Goal: Check status: Check status

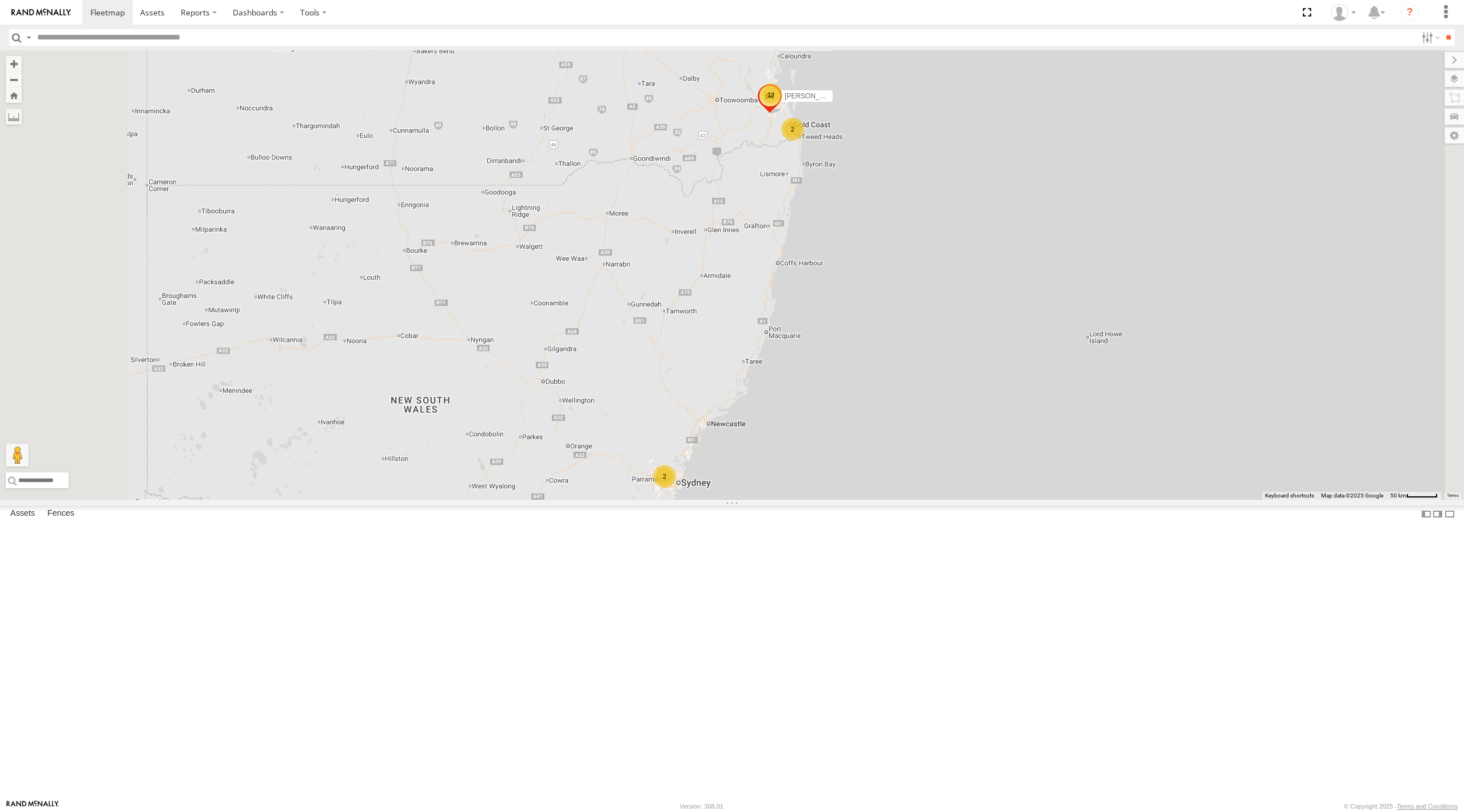
drag, startPoint x: 979, startPoint y: 263, endPoint x: 925, endPoint y: 309, distance: 70.9
click at [929, 309] on div "12 2 2 [PERSON_NAME] 366JK9 - Corolla Hatch" at bounding box center [732, 274] width 1464 height 449
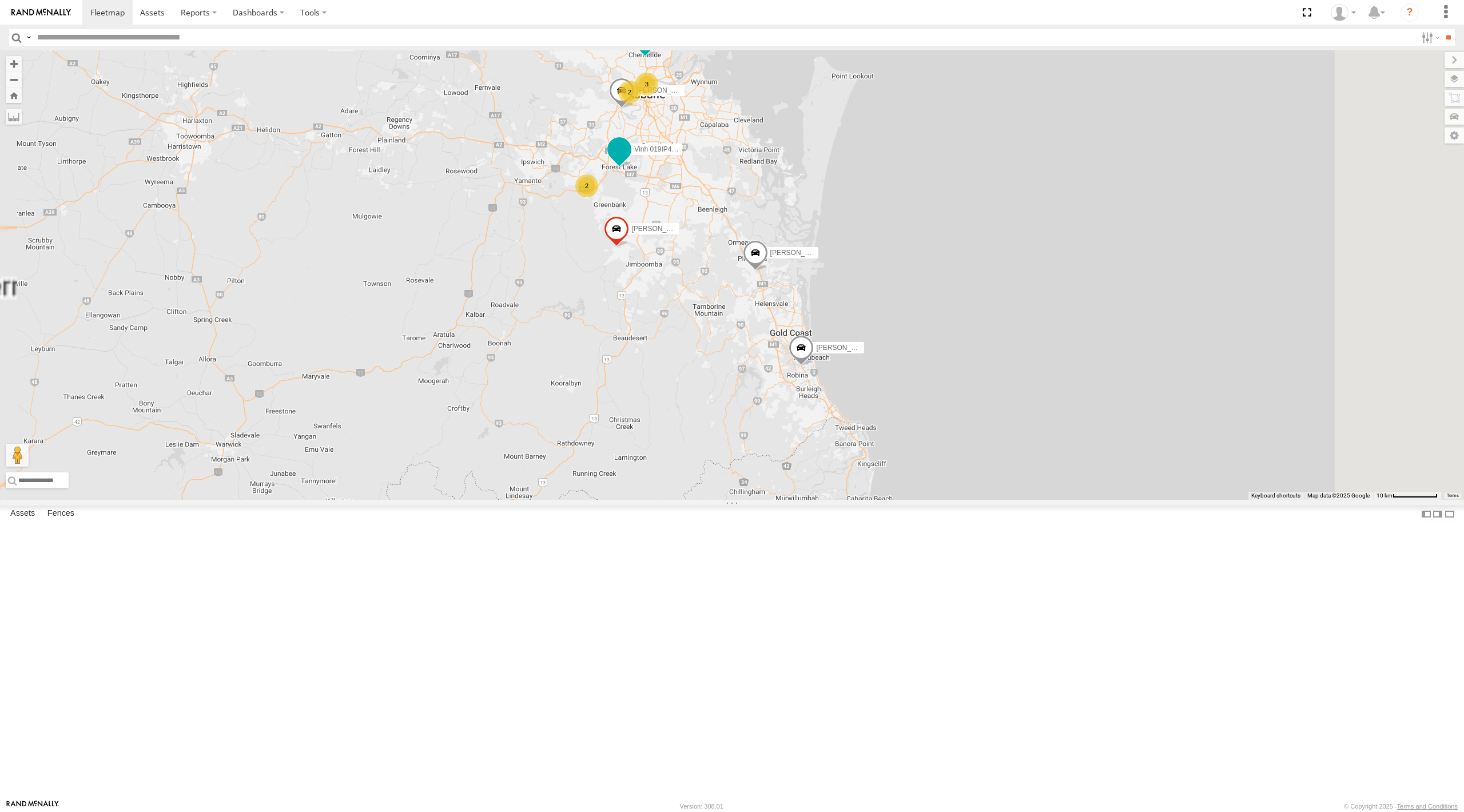
drag, startPoint x: 790, startPoint y: 231, endPoint x: 769, endPoint y: 314, distance: 85.6
click at [772, 319] on div "[PERSON_NAME] 366JK9 - Corolla Hatch 2 2 Alex - 347FB3 [PERSON_NAME] - 348FB3 […" at bounding box center [732, 274] width 1464 height 449
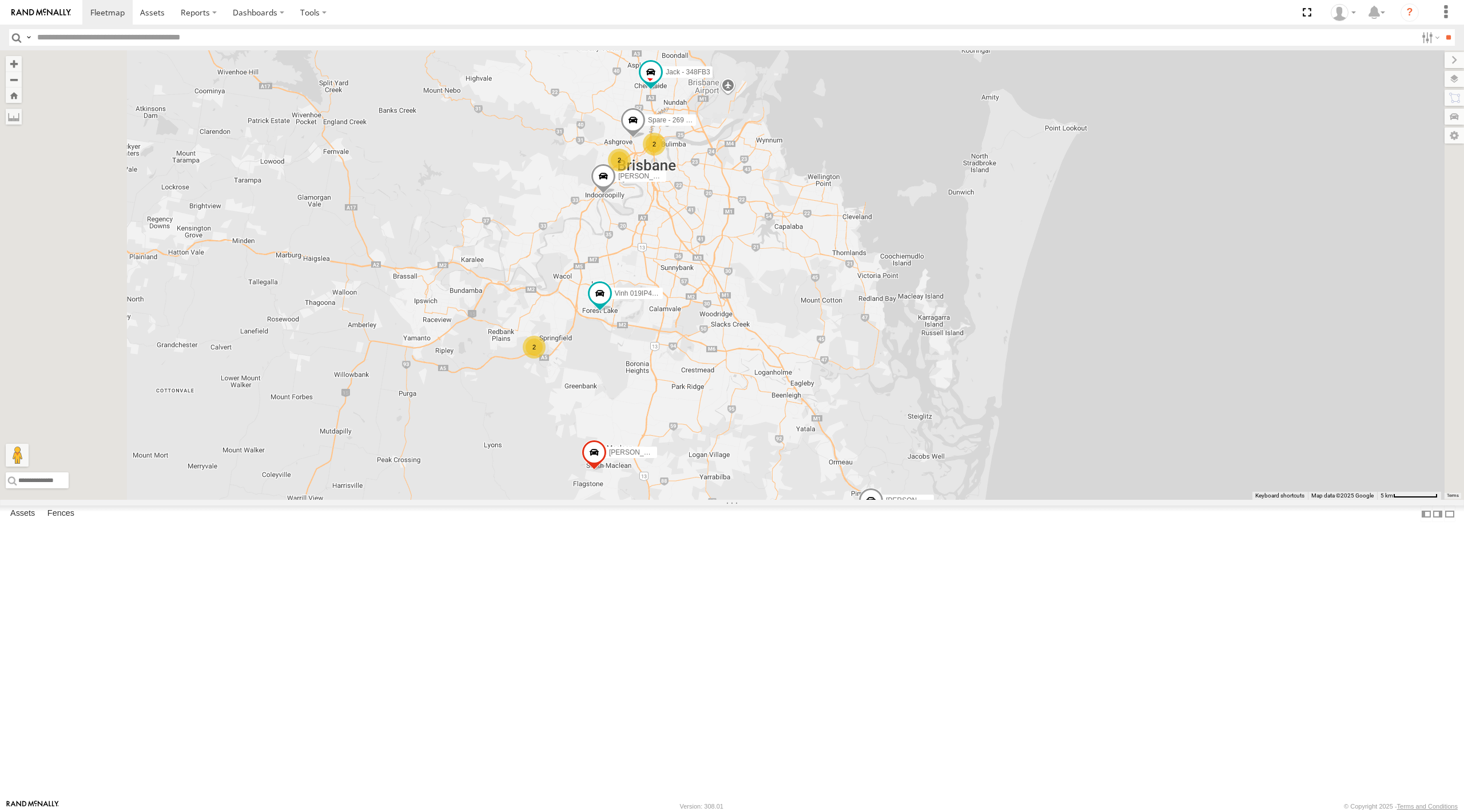
drag, startPoint x: 757, startPoint y: 197, endPoint x: 732, endPoint y: 321, distance: 126.5
click at [735, 313] on div "[PERSON_NAME] 366JK9 - Corolla [PERSON_NAME] - 347FB3 [PERSON_NAME] - 348FB3 [P…" at bounding box center [732, 274] width 1464 height 449
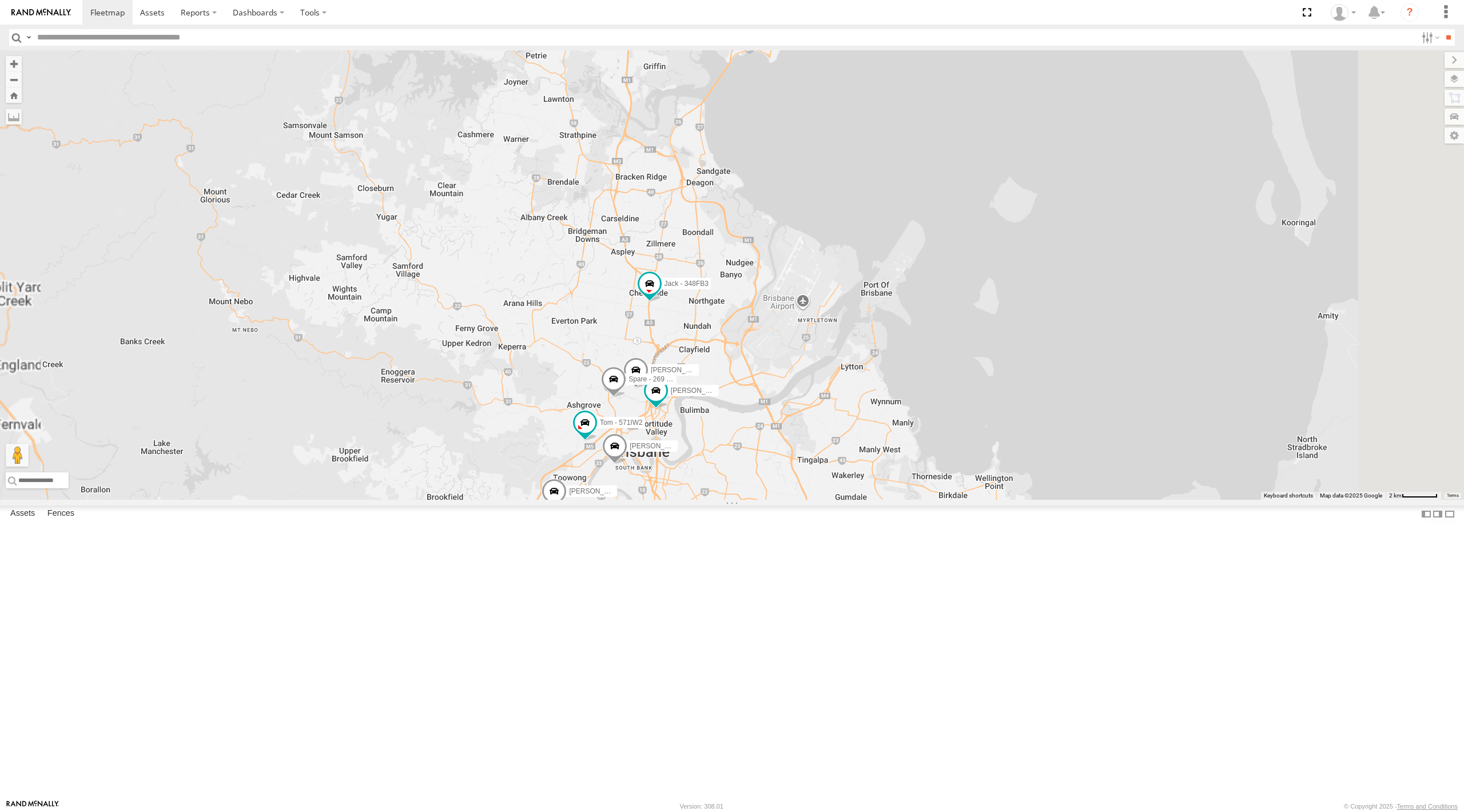
drag, startPoint x: 787, startPoint y: 191, endPoint x: 787, endPoint y: 226, distance: 35.0
click at [787, 226] on div "[PERSON_NAME] 366JK9 - Corolla [PERSON_NAME] - 347FB3 [PERSON_NAME] - 348FB3 [P…" at bounding box center [732, 274] width 1464 height 449
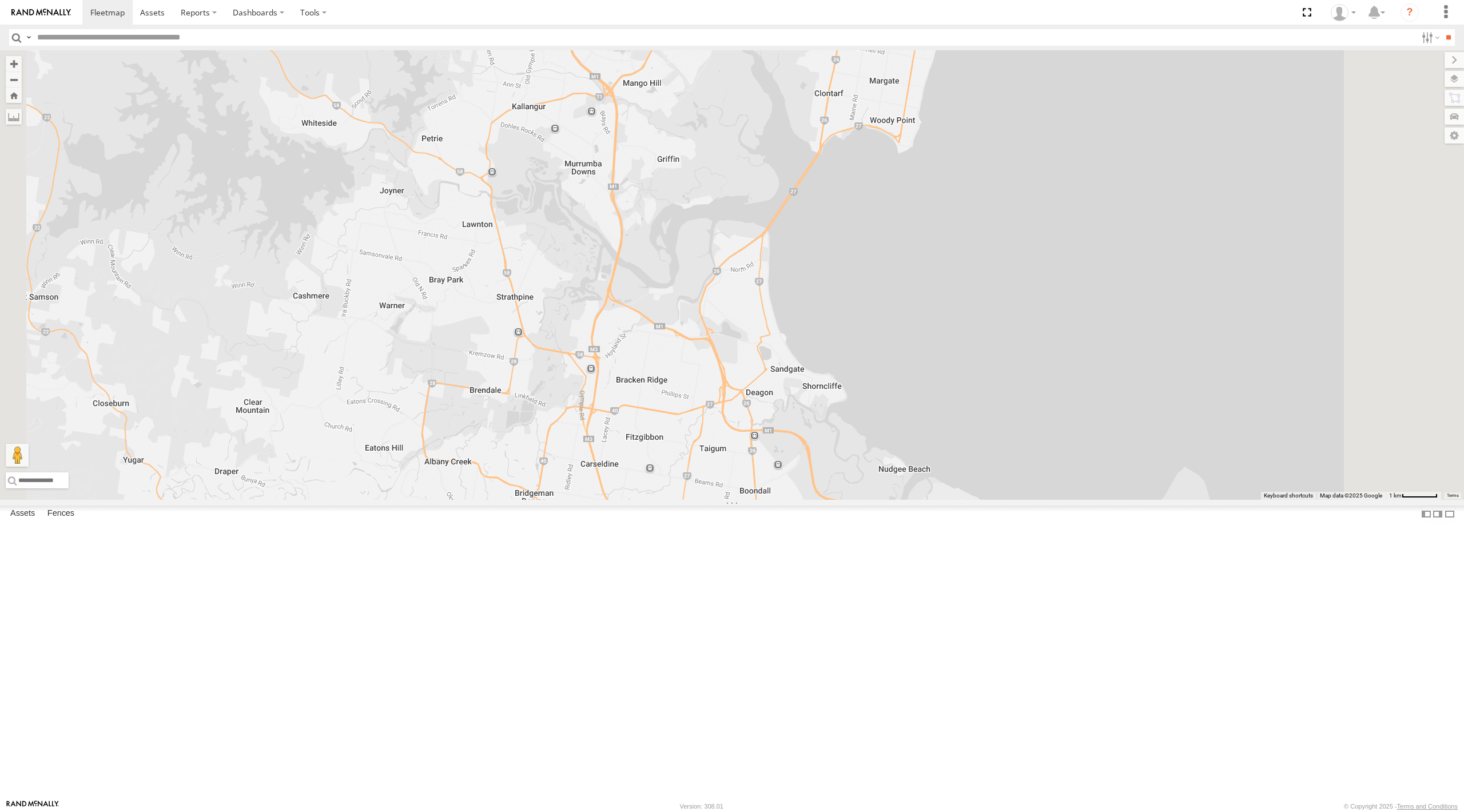
click at [588, 48] on span at bounding box center [576, 32] width 25 height 31
click at [727, 287] on div "[PERSON_NAME] 366JK9 - Corolla [PERSON_NAME] - 347FB3 [PERSON_NAME] - 348FB3 [P…" at bounding box center [732, 274] width 1464 height 449
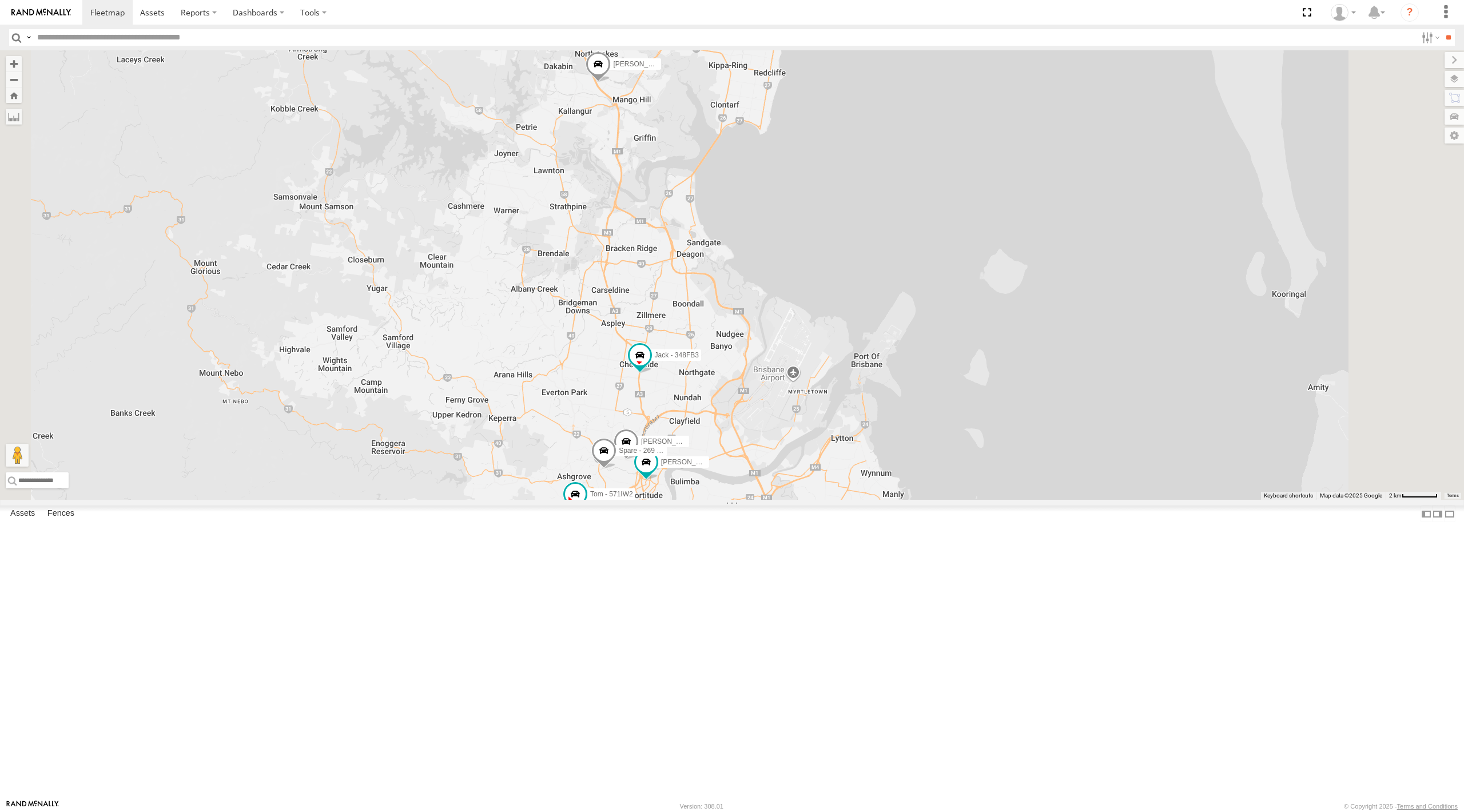
click at [680, 44] on span at bounding box center [667, 29] width 25 height 31
click at [792, 299] on div "[PERSON_NAME] 366JK9 - Corolla [PERSON_NAME] - 347FB3 [PERSON_NAME] - 348FB3 [P…" at bounding box center [732, 274] width 1464 height 449
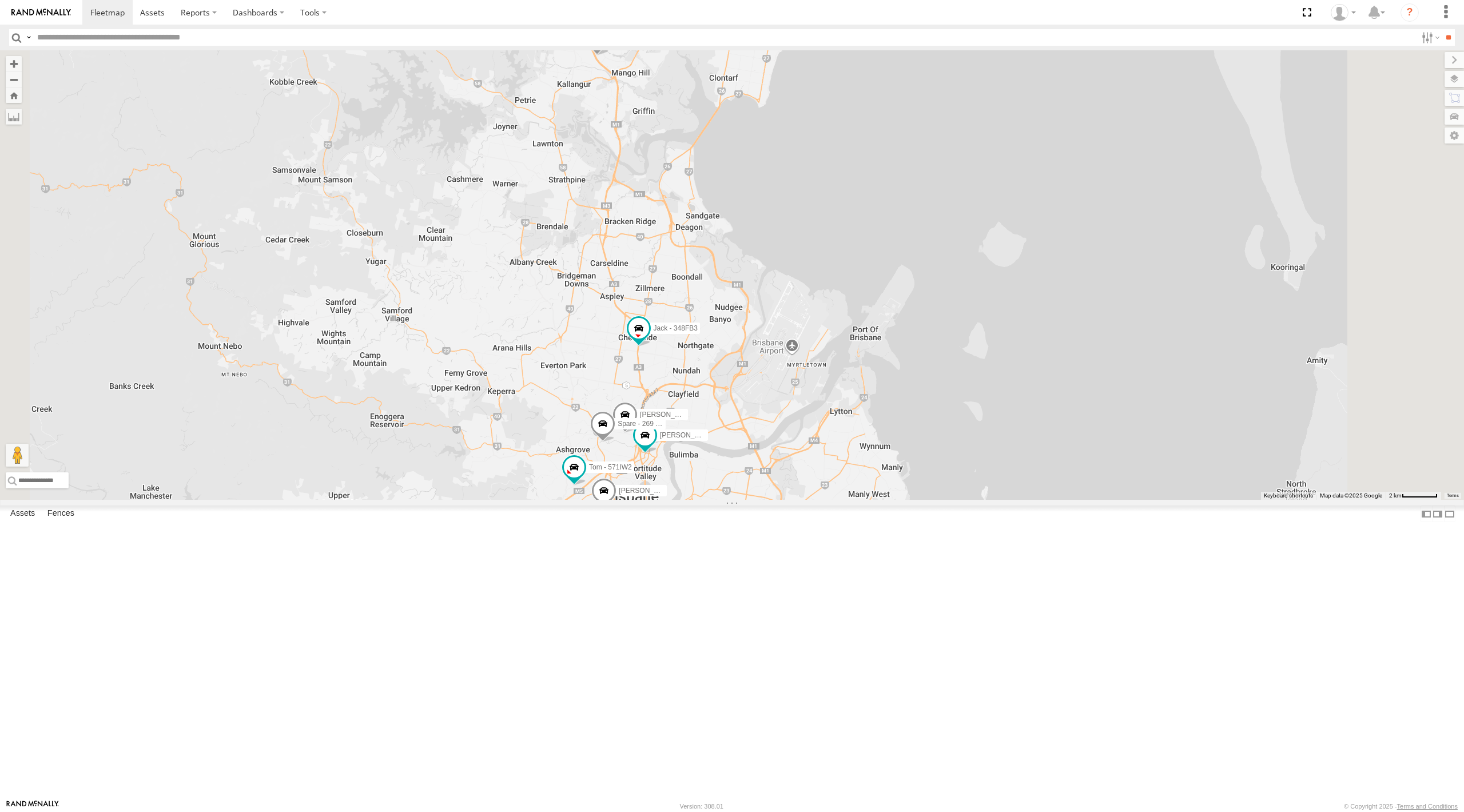
drag, startPoint x: 772, startPoint y: 412, endPoint x: 772, endPoint y: 385, distance: 27.0
click at [772, 385] on div "[PERSON_NAME] 366JK9 - Corolla [PERSON_NAME] - 347FB3 [PERSON_NAME] - 348FB3 [P…" at bounding box center [732, 274] width 1464 height 449
click at [482, 499] on div "[PERSON_NAME] 366JK9 - Corolla [PERSON_NAME] - 347FB3 [PERSON_NAME] - 348FB3 [P…" at bounding box center [732, 274] width 1464 height 449
drag, startPoint x: 773, startPoint y: 314, endPoint x: 750, endPoint y: 481, distance: 168.6
click at [741, 499] on div "[PERSON_NAME] 366JK9 - Corolla [PERSON_NAME] - 347FB3 [PERSON_NAME] - 348FB3 [P…" at bounding box center [732, 274] width 1464 height 449
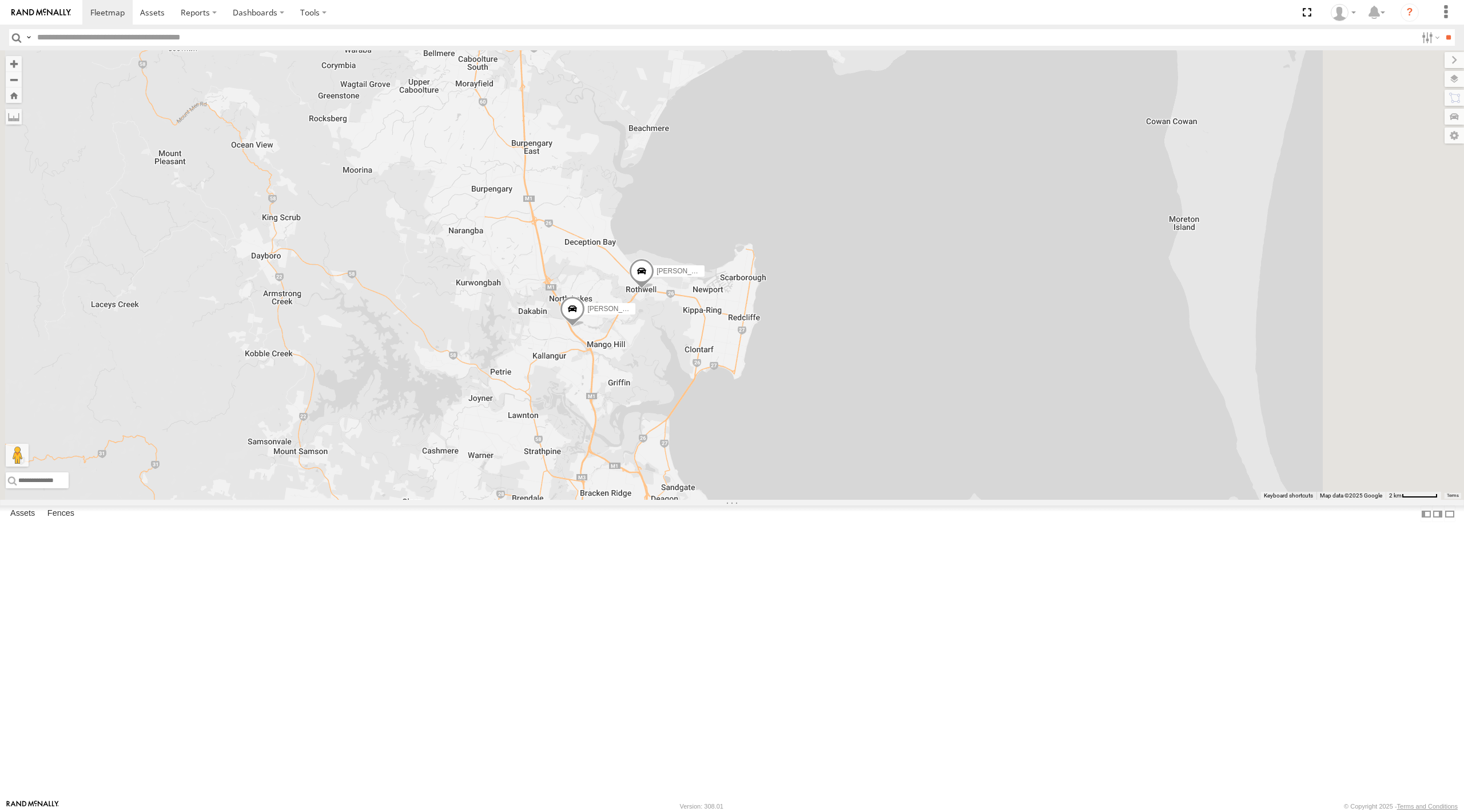
drag, startPoint x: 808, startPoint y: 306, endPoint x: 795, endPoint y: 657, distance: 351.2
click at [795, 499] on div "[PERSON_NAME] 366JK9 - Corolla [PERSON_NAME] - 347FB3 [PERSON_NAME] - 348FB3 [P…" at bounding box center [732, 274] width 1464 height 449
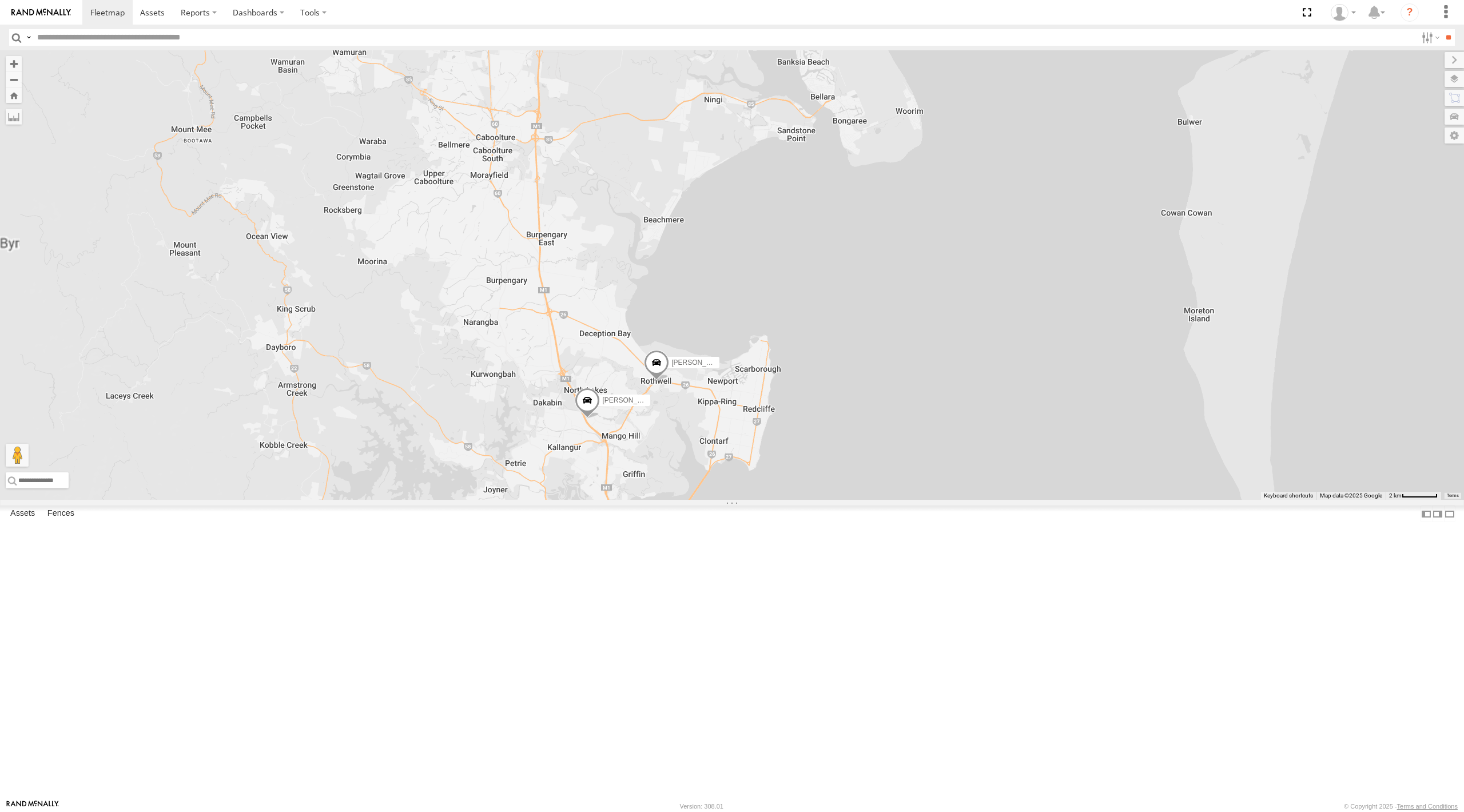
drag, startPoint x: 687, startPoint y: 441, endPoint x: 669, endPoint y: 348, distance: 94.7
click at [669, 352] on div "[PERSON_NAME] 366JK9 - Corolla [PERSON_NAME] - 347FB3 [PERSON_NAME] - 348FB3 [P…" at bounding box center [732, 274] width 1464 height 449
